Goal: Task Accomplishment & Management: Manage account settings

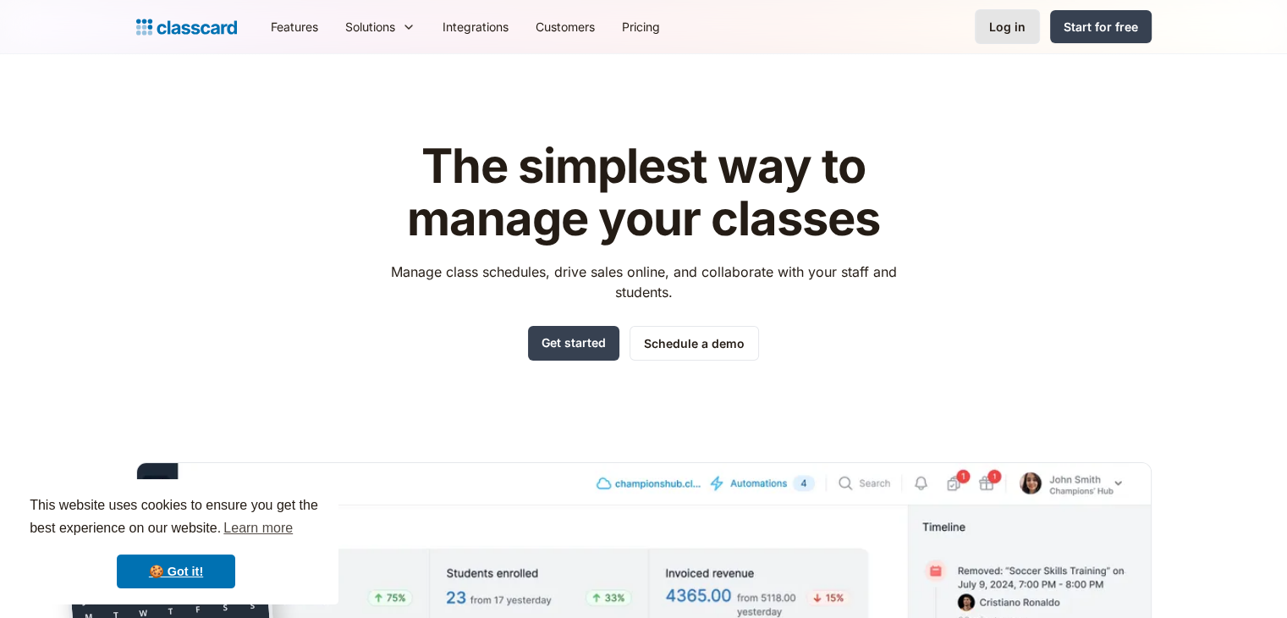
click at [1021, 28] on div "Log in" at bounding box center [1007, 27] width 36 height 18
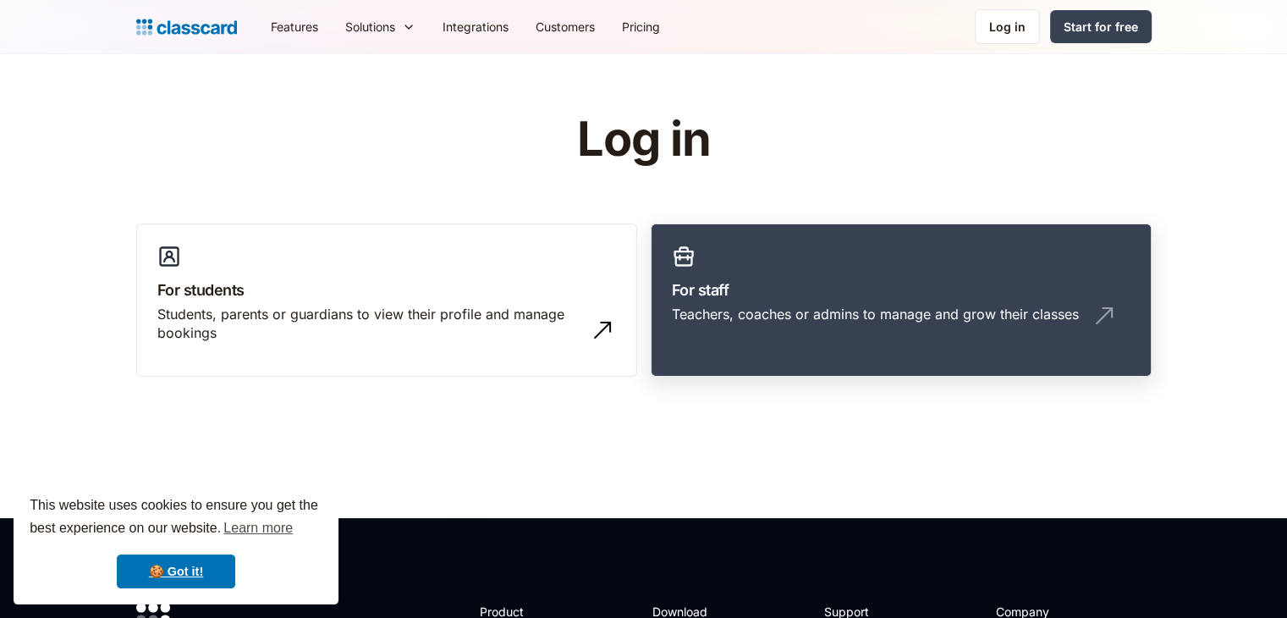
click at [750, 327] on div "Teachers, coaches or admins to manage and grow their classes" at bounding box center [901, 321] width 459 height 32
